Goal: Contribute content

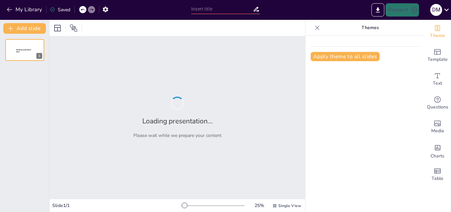
type input "Caminos hacia Sociedades del Bienestar: La [PERSON_NAME] en Acción"
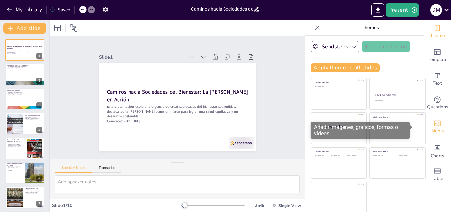
click at [434, 124] on icon "Add images, graphics, shapes or video" at bounding box center [438, 123] width 8 height 8
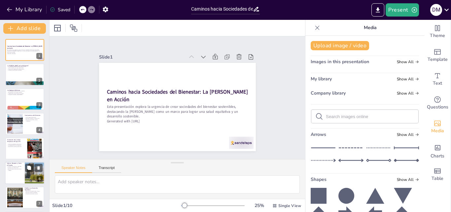
click at [21, 169] on p "Reconocimiento del conocimiento indígena." at bounding box center [15, 169] width 16 height 2
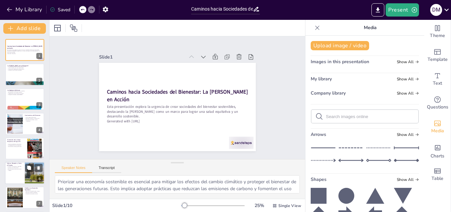
scroll to position [50, 0]
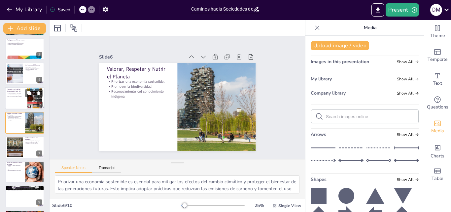
click at [12, 100] on div at bounding box center [25, 98] width 40 height 22
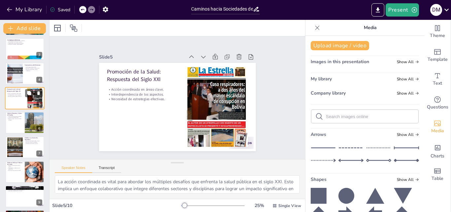
scroll to position [25, 0]
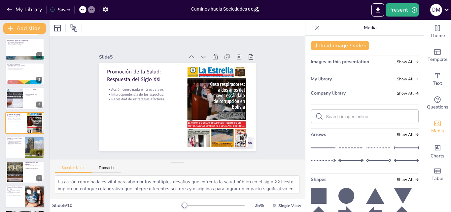
click at [14, 194] on p "Eliminación de la discriminación." at bounding box center [15, 194] width 16 height 1
type textarea "La gestión efectiva de los activos de la sociedad es crucial para asegurar que …"
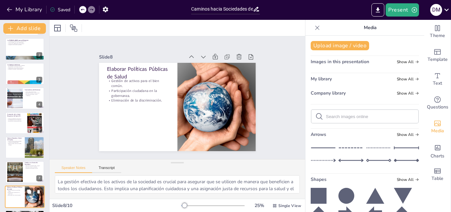
scroll to position [76, 0]
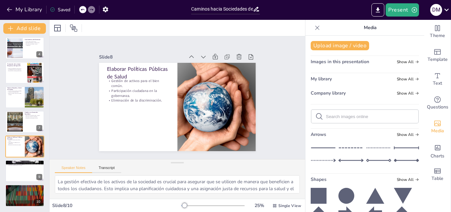
click at [415, 147] on div "Upload image / video Images in this presentation Show All My library Show All C…" at bounding box center [365, 124] width 119 height 176
click at [414, 162] on div "Upload image / video Images in this presentation Show All My library Show All C…" at bounding box center [365, 124] width 119 height 176
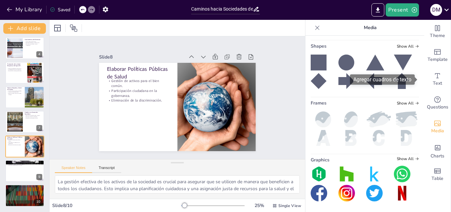
click at [419, 75] on div "Agregar cuadros de texto" at bounding box center [384, 79] width 69 height 10
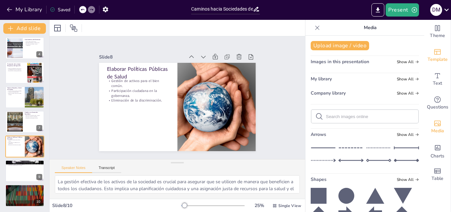
click at [434, 55] on icon "Add ready made slides" at bounding box center [438, 52] width 8 height 8
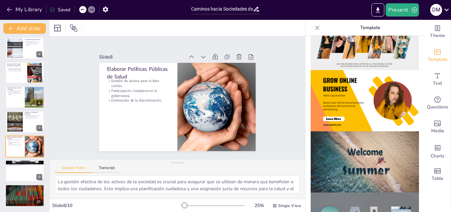
scroll to position [308, 0]
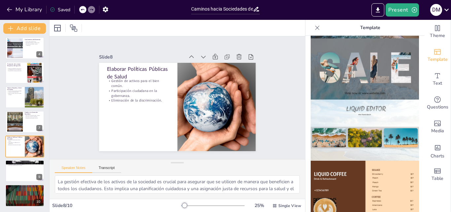
click at [416, 147] on div at bounding box center [365, 124] width 119 height 176
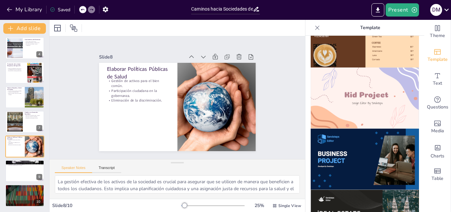
scroll to position [421, 0]
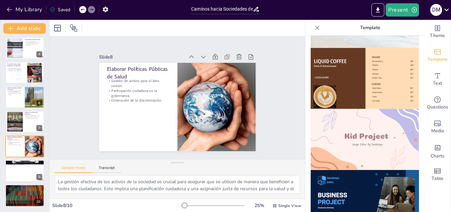
click at [380, 126] on img at bounding box center [365, 139] width 108 height 61
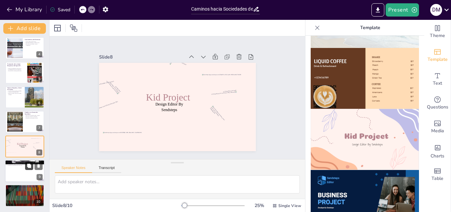
click at [32, 168] on button at bounding box center [29, 166] width 8 height 8
type textarea "Priorizar la atención primaria es esencial para garantizar que todas las person…"
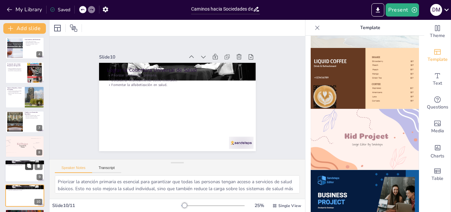
scroll to position [100, 0]
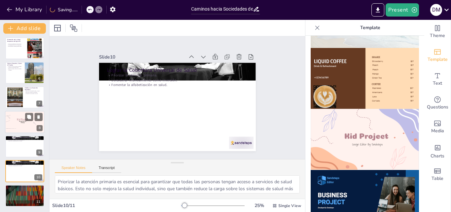
click at [20, 125] on div at bounding box center [25, 122] width 40 height 22
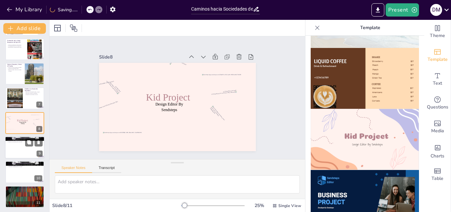
click at [20, 148] on div at bounding box center [25, 147] width 40 height 22
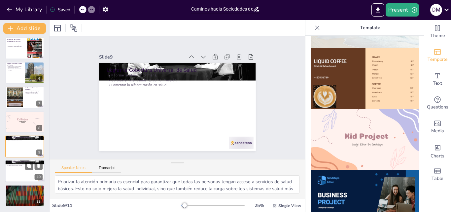
click at [19, 163] on p "Priorizar la atención primaria." at bounding box center [25, 162] width 36 height 1
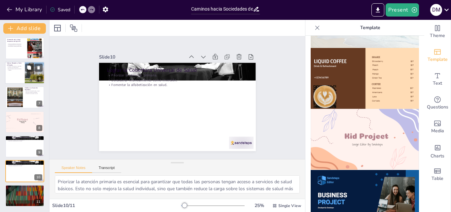
click at [37, 62] on div "Valorar, Respetar y Nutrir el Planeta Priorizar una economía sostenible. Promov…" at bounding box center [25, 72] width 40 height 22
type textarea "Priorizar una economía sostenible es esencial para mitigar los efectos del camb…"
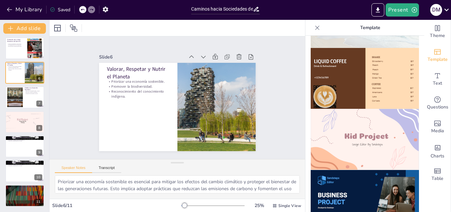
scroll to position [0, 0]
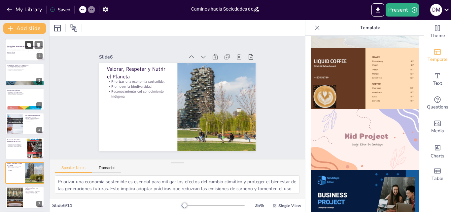
click at [30, 48] on button at bounding box center [29, 45] width 8 height 8
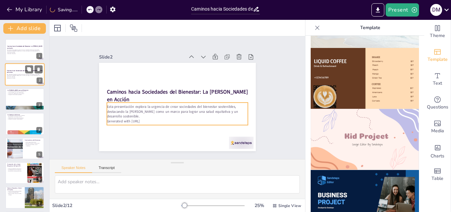
click at [22, 74] on p "Esta presentación explora la urgencia de crear sociedades del bienestar sosteni…" at bounding box center [25, 76] width 36 height 4
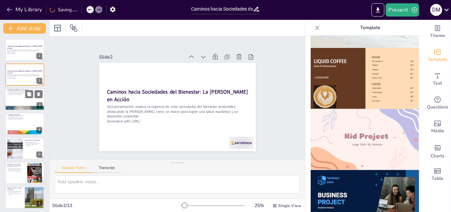
click at [21, 99] on div at bounding box center [25, 99] width 40 height 22
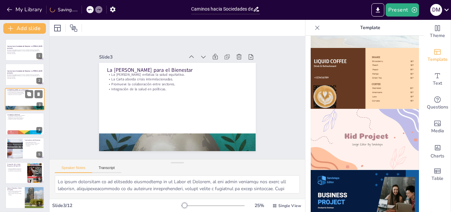
click at [20, 110] on div "La [PERSON_NAME] para el Bienestar La [PERSON_NAME] enfatiza la salud equitativ…" at bounding box center [25, 99] width 40 height 22
click at [12, 148] on div at bounding box center [15, 148] width 42 height 20
type textarea "La visión integral de la salud es esencial para comprender que el bienestar no …"
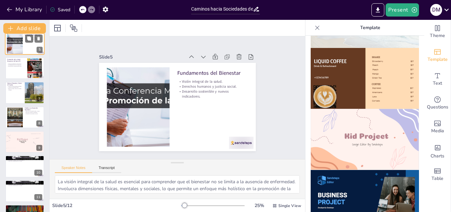
scroll to position [118, 0]
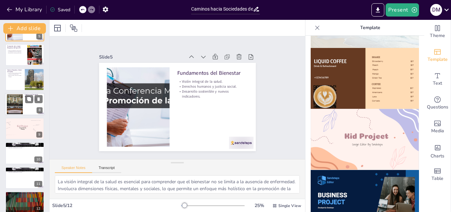
click at [27, 94] on p "Diseñar una Economía Equitativa" at bounding box center [34, 96] width 18 height 4
type textarea "Garantizar empleo decente y seguro es esencial para el bienestar de las comunid…"
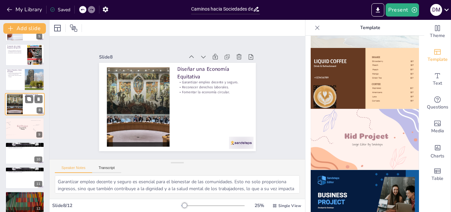
scroll to position [99, 0]
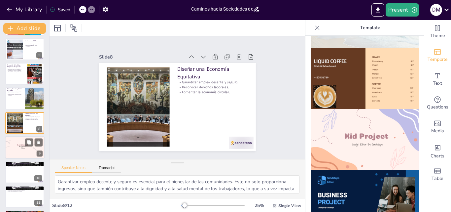
click at [10, 151] on div at bounding box center [8, 152] width 12 height 13
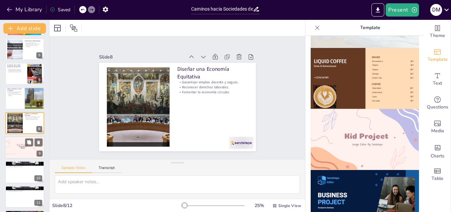
scroll to position [124, 0]
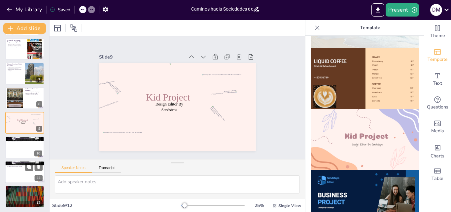
click at [23, 171] on div at bounding box center [25, 172] width 40 height 22
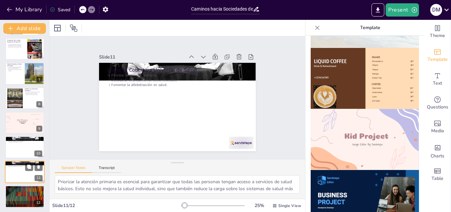
scroll to position [125, 0]
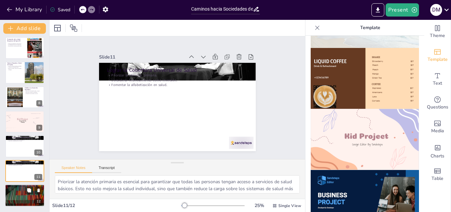
click at [20, 188] on p "Empoderar a las comunidades." at bounding box center [25, 188] width 36 height 1
type textarea "Un enfoque político para el bienestar es fundamental para garantizar que las po…"
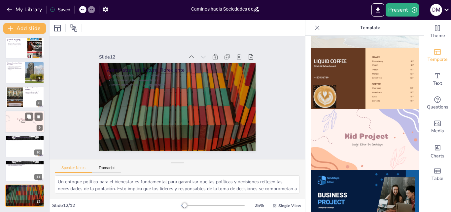
click at [22, 118] on span "Kid Project" at bounding box center [22, 119] width 11 height 3
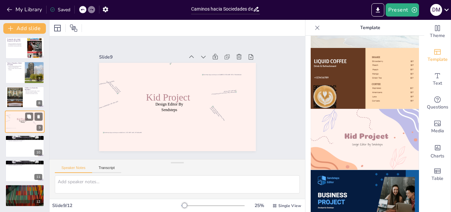
scroll to position [124, 0]
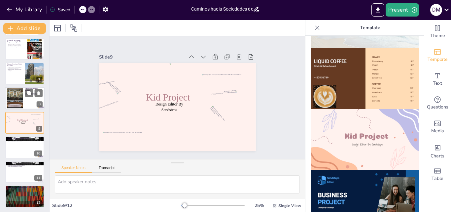
click at [22, 103] on div at bounding box center [14, 98] width 35 height 20
type textarea "Garantizar empleo decente y seguro es esencial para el bienestar de las comunid…"
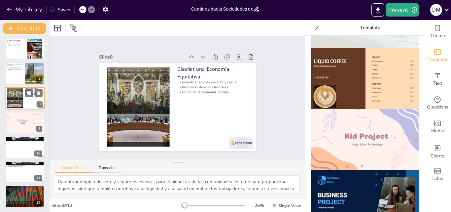
scroll to position [99, 0]
